Goal: Check status: Check status

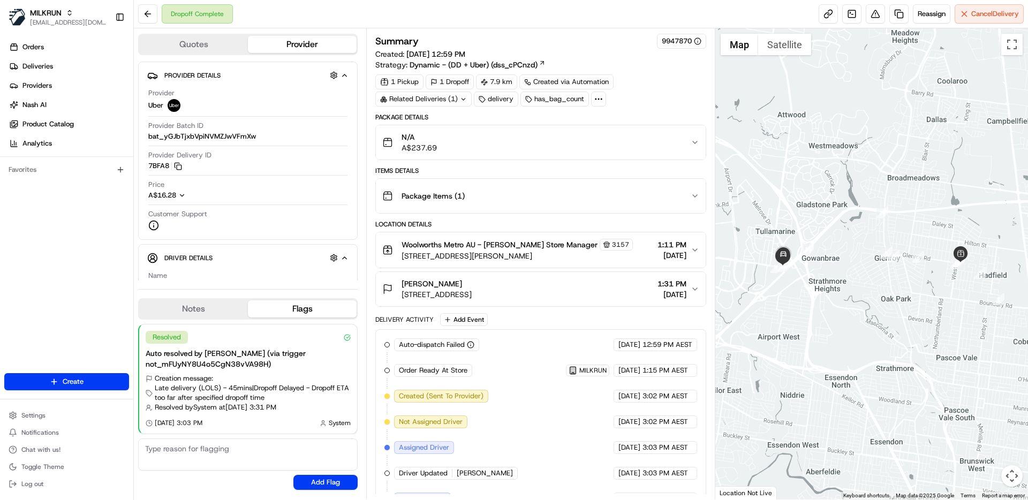
click at [89, 239] on div "Orders Deliveries Providers [PERSON_NAME] Product Catalog Analytics Favorites" at bounding box center [66, 207] width 133 height 346
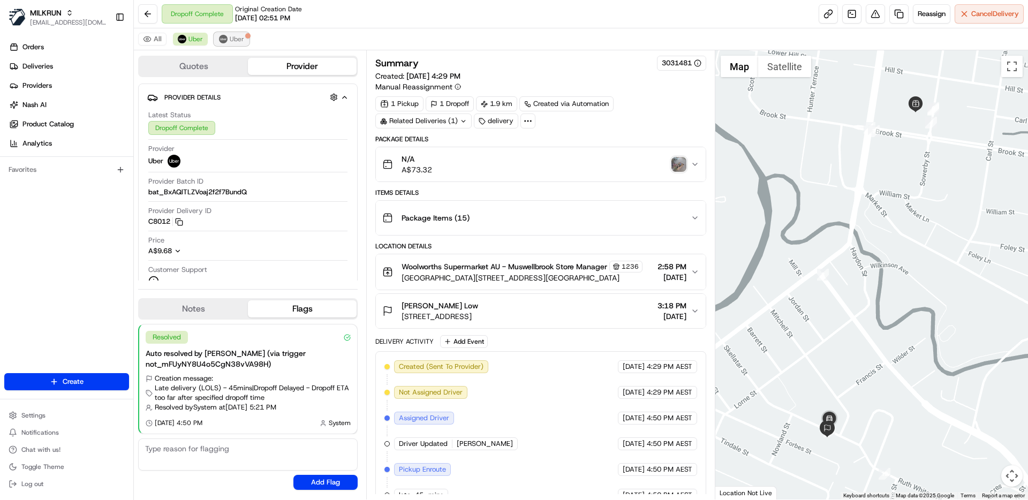
click at [243, 41] on button "Uber" at bounding box center [231, 39] width 35 height 13
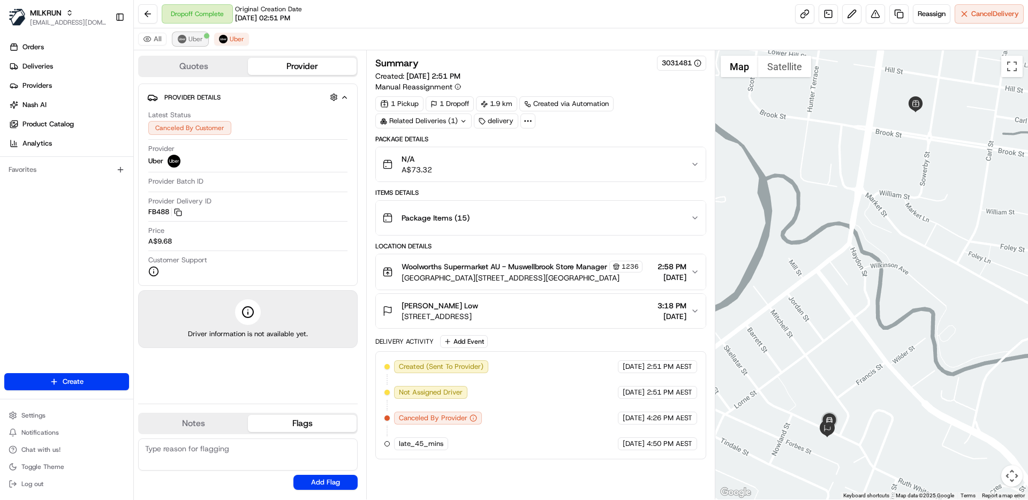
click at [192, 35] on span "Uber" at bounding box center [196, 39] width 14 height 9
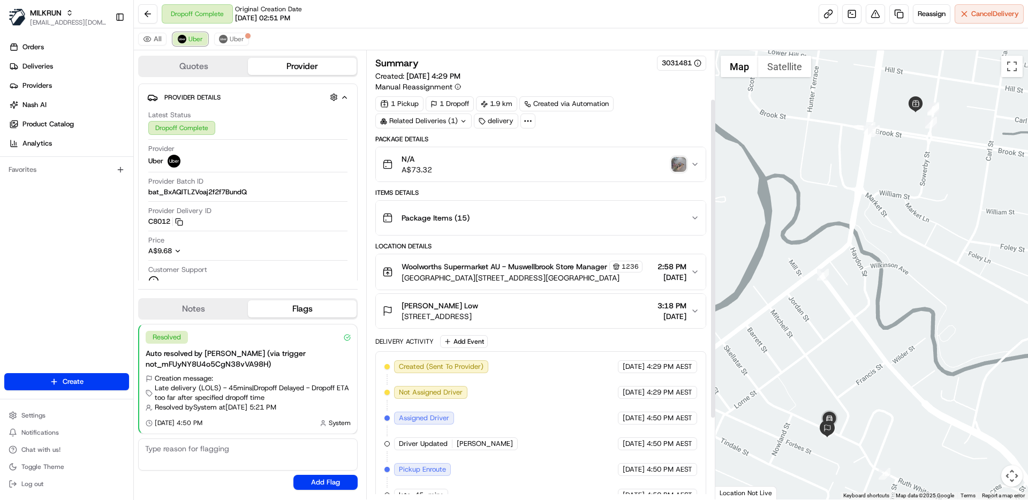
scroll to position [181, 0]
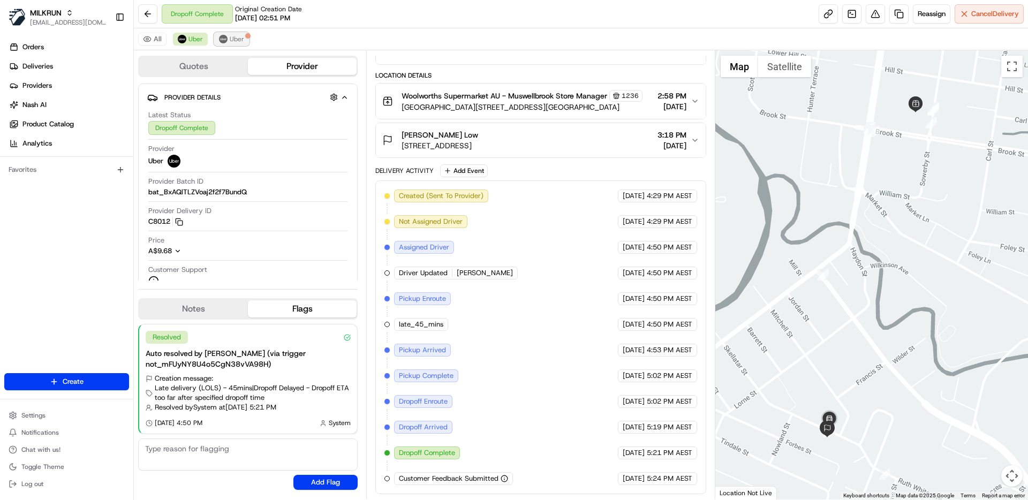
click at [223, 40] on img at bounding box center [223, 39] width 9 height 9
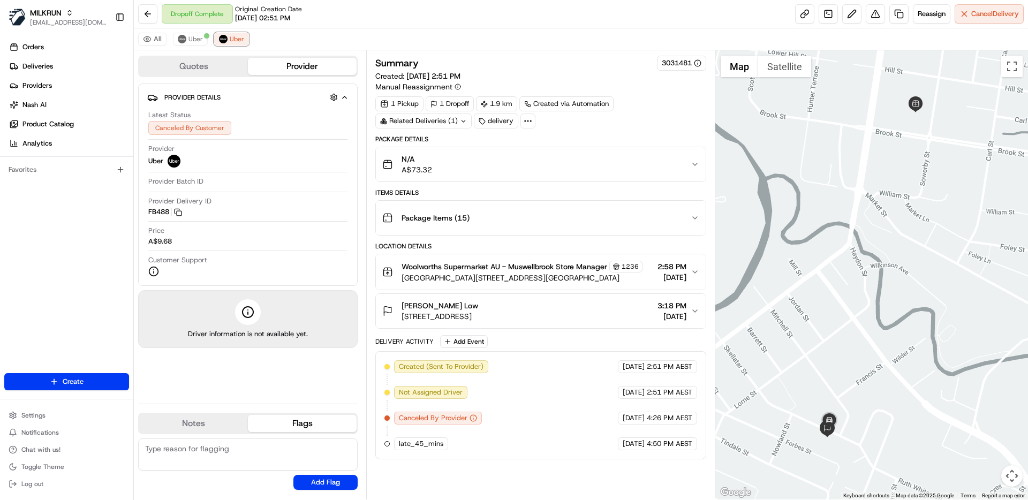
scroll to position [0, 0]
click at [195, 34] on button "Uber" at bounding box center [190, 39] width 35 height 13
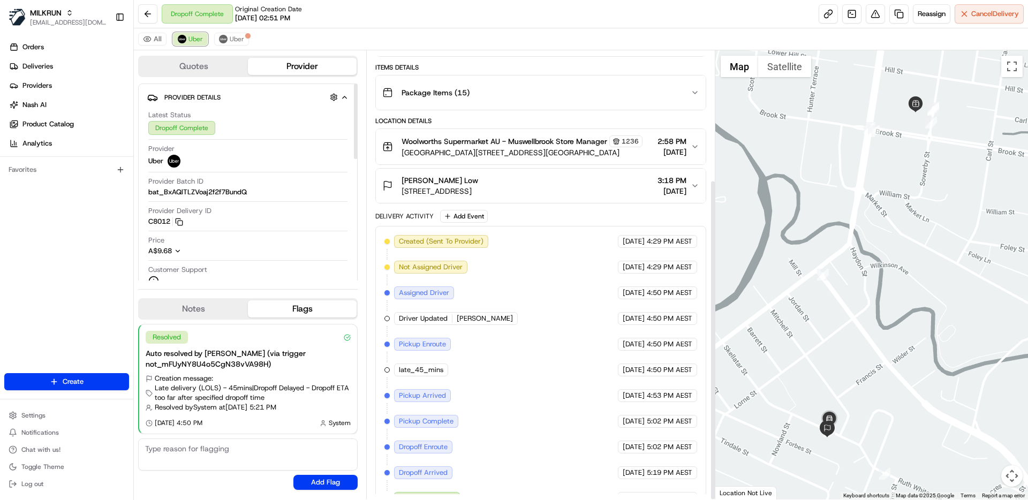
scroll to position [181, 0]
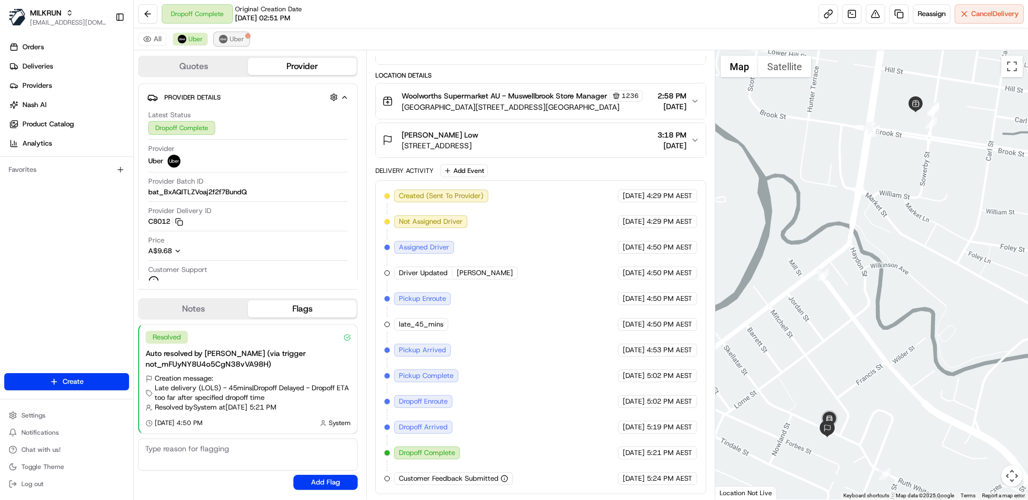
click at [238, 40] on span "Uber" at bounding box center [237, 39] width 14 height 9
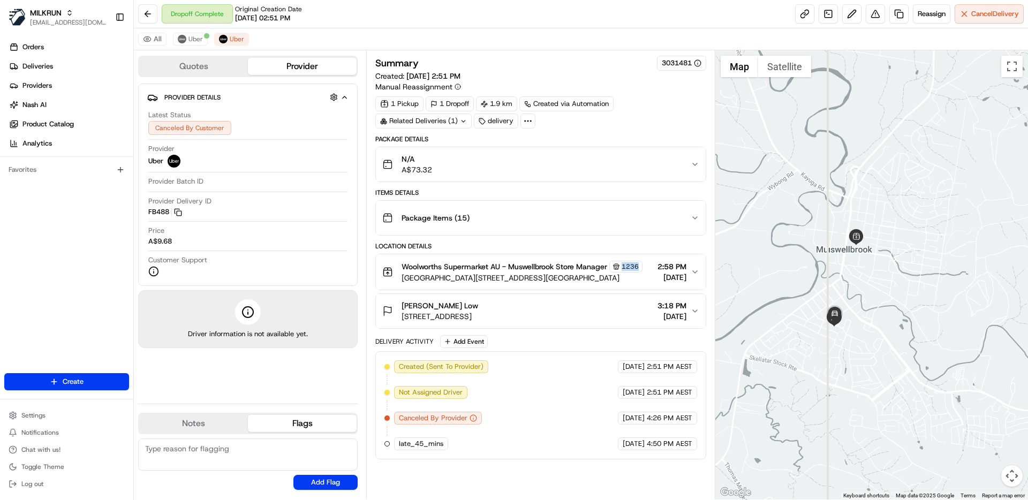
copy span "1236"
drag, startPoint x: 616, startPoint y: 271, endPoint x: 632, endPoint y: 273, distance: 15.6
click at [632, 271] on span "1236" at bounding box center [630, 266] width 17 height 9
click at [575, 460] on div "Created (Sent To Provider) Uber 05/08/2025 2:51 PM AEST Not Assigned Driver Ube…" at bounding box center [541, 405] width 331 height 108
click at [533, 118] on div at bounding box center [528, 121] width 15 height 15
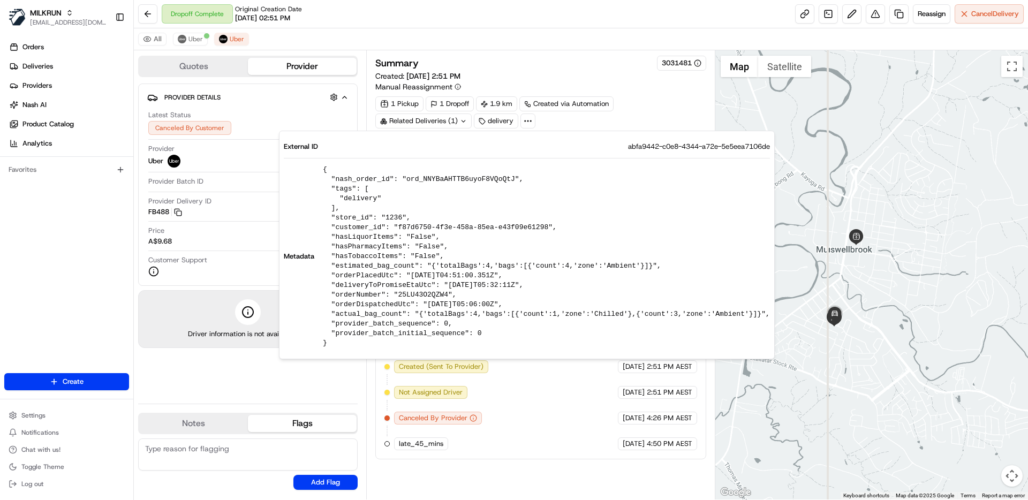
click at [540, 380] on div "Created (Sent To Provider) Uber 05/08/2025 2:51 PM AEST Not Assigned Driver Ube…" at bounding box center [541, 406] width 312 height 90
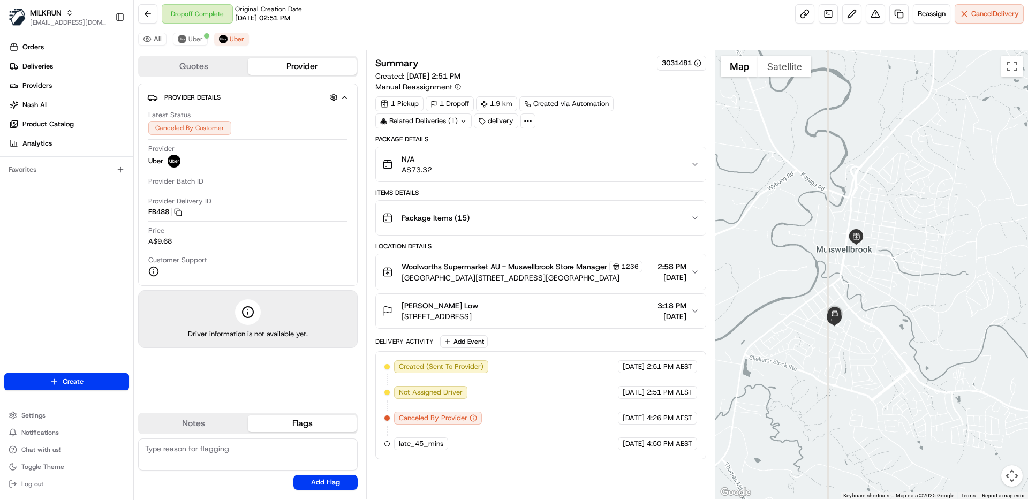
click at [596, 283] on span "Cnr Brook & Sowerby St, Muswellbrook, NSW 2333, AU" at bounding box center [522, 278] width 241 height 11
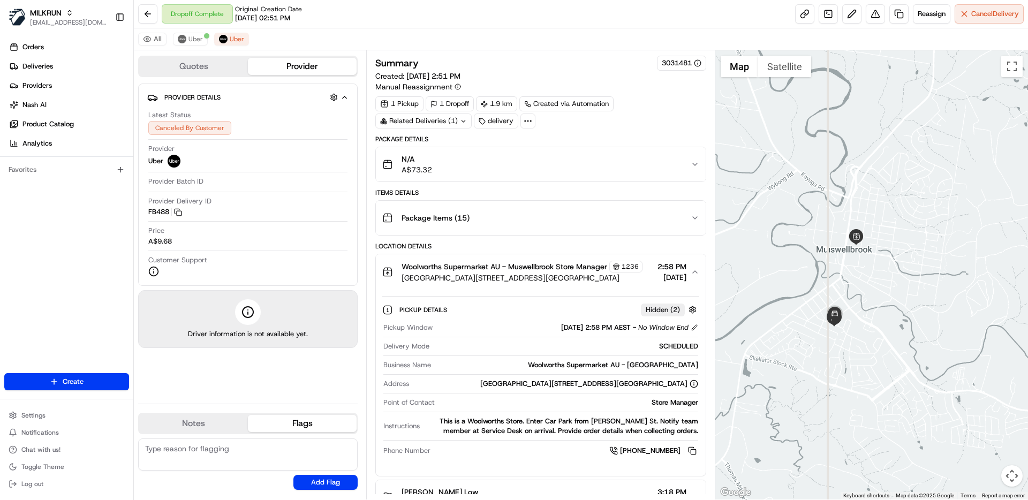
click at [596, 283] on span "Cnr Brook & Sowerby St, Muswellbrook, NSW 2333, AU" at bounding box center [522, 278] width 241 height 11
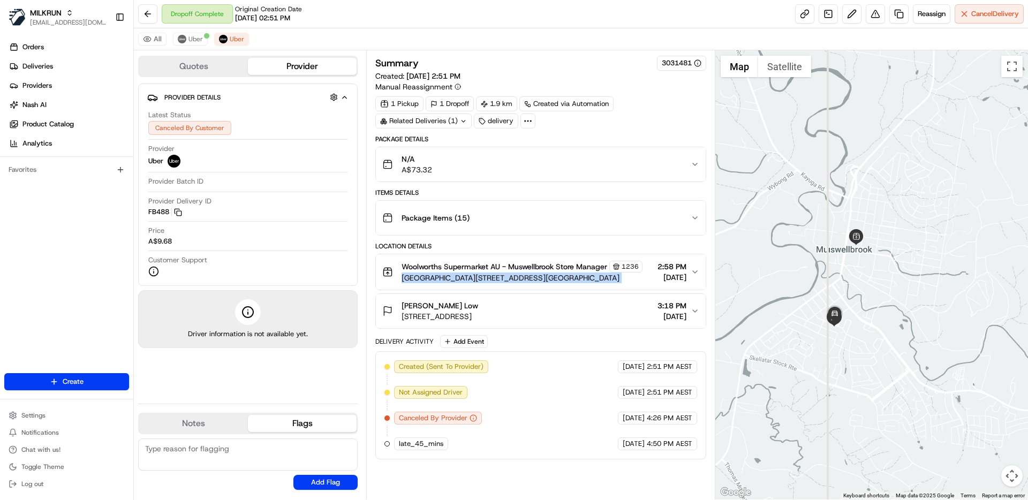
click at [596, 283] on span "Cnr Brook & Sowerby St, Muswellbrook, NSW 2333, AU" at bounding box center [522, 278] width 241 height 11
click at [658, 281] on span "05/08/2025" at bounding box center [672, 277] width 29 height 11
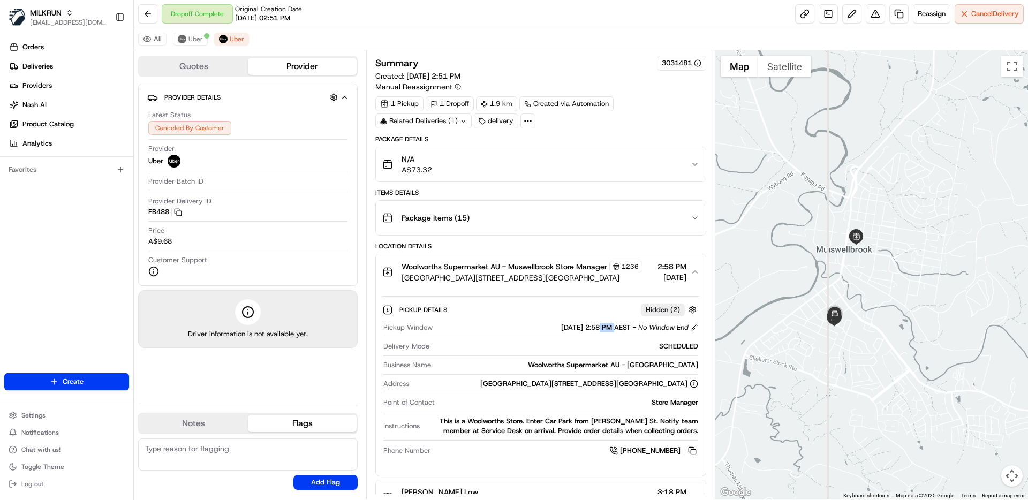
drag, startPoint x: 584, startPoint y: 335, endPoint x: 599, endPoint y: 337, distance: 15.6
click at [599, 333] on span "05/08/2025 2:58 PM AEST" at bounding box center [596, 328] width 70 height 10
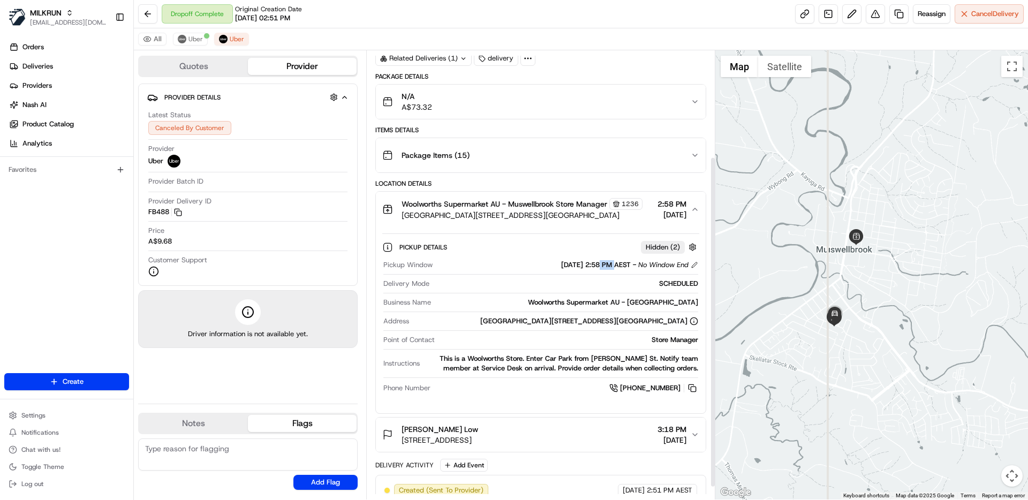
scroll to position [161, 0]
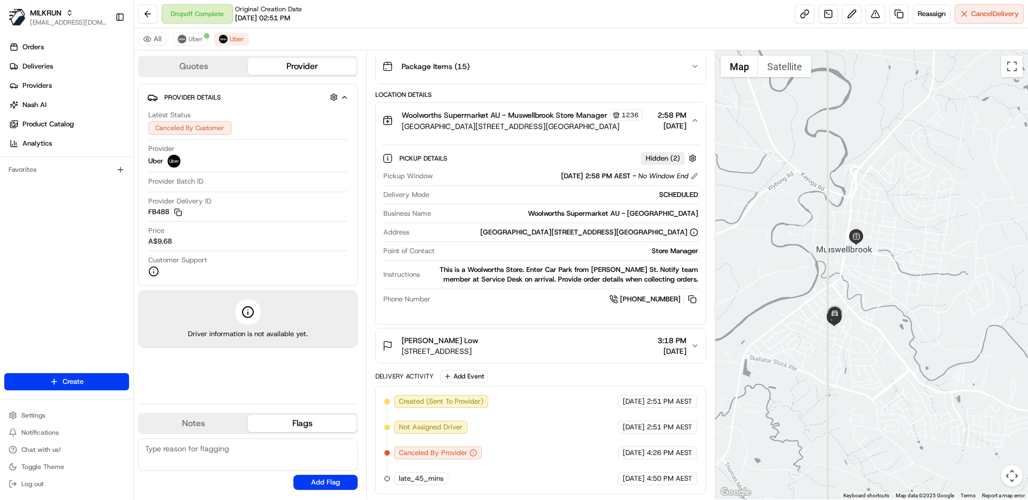
click at [745, 6] on div "Dropoff Complete Original Creation Date 08/05/2025 02:51 PM Reassign Cancel Del…" at bounding box center [581, 14] width 895 height 28
